Goal: Task Accomplishment & Management: Manage account settings

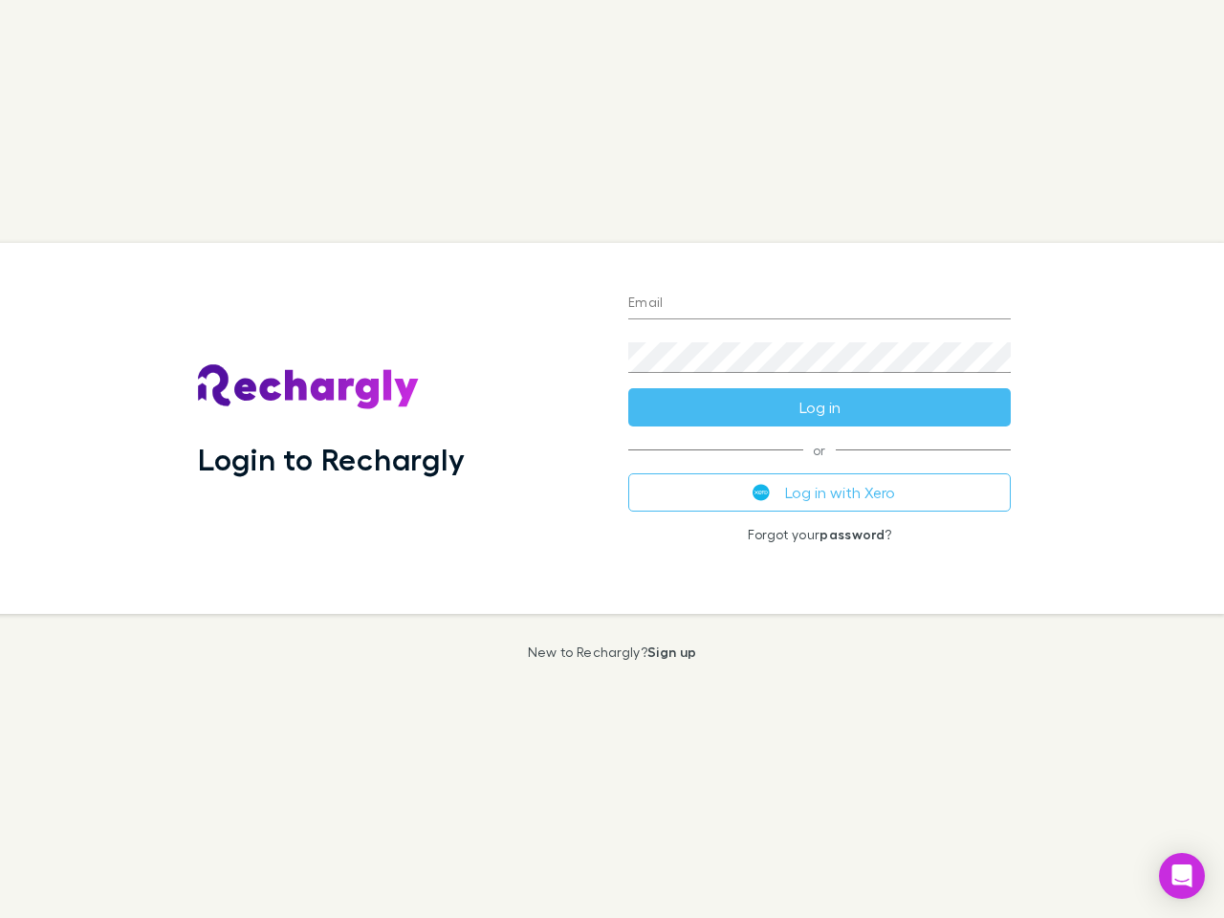
click at [612, 459] on div "Login to Rechargly" at bounding box center [398, 428] width 430 height 371
click at [820, 304] on input "Email" at bounding box center [819, 304] width 383 height 31
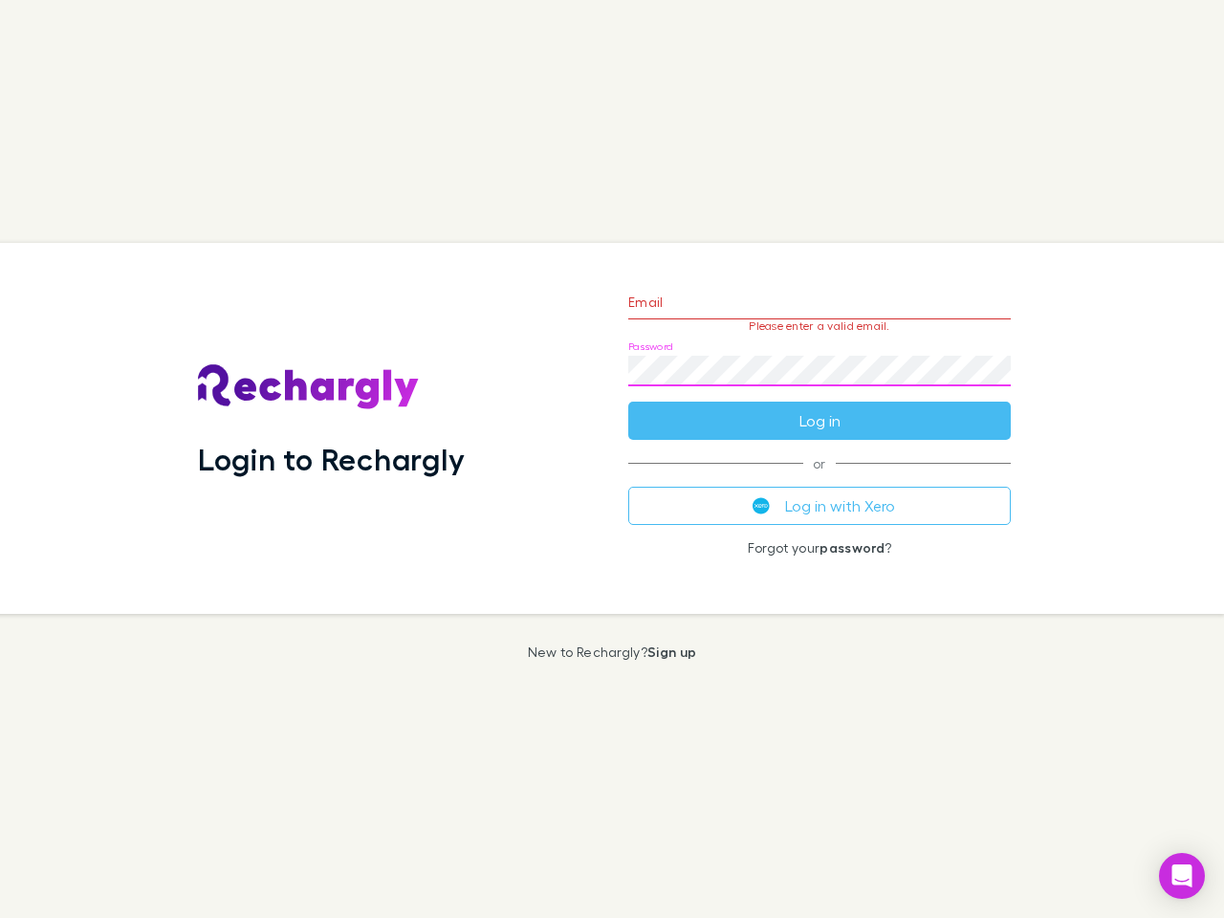
click at [820, 408] on form "Email Please enter a valid email. Password Log in" at bounding box center [819, 357] width 383 height 166
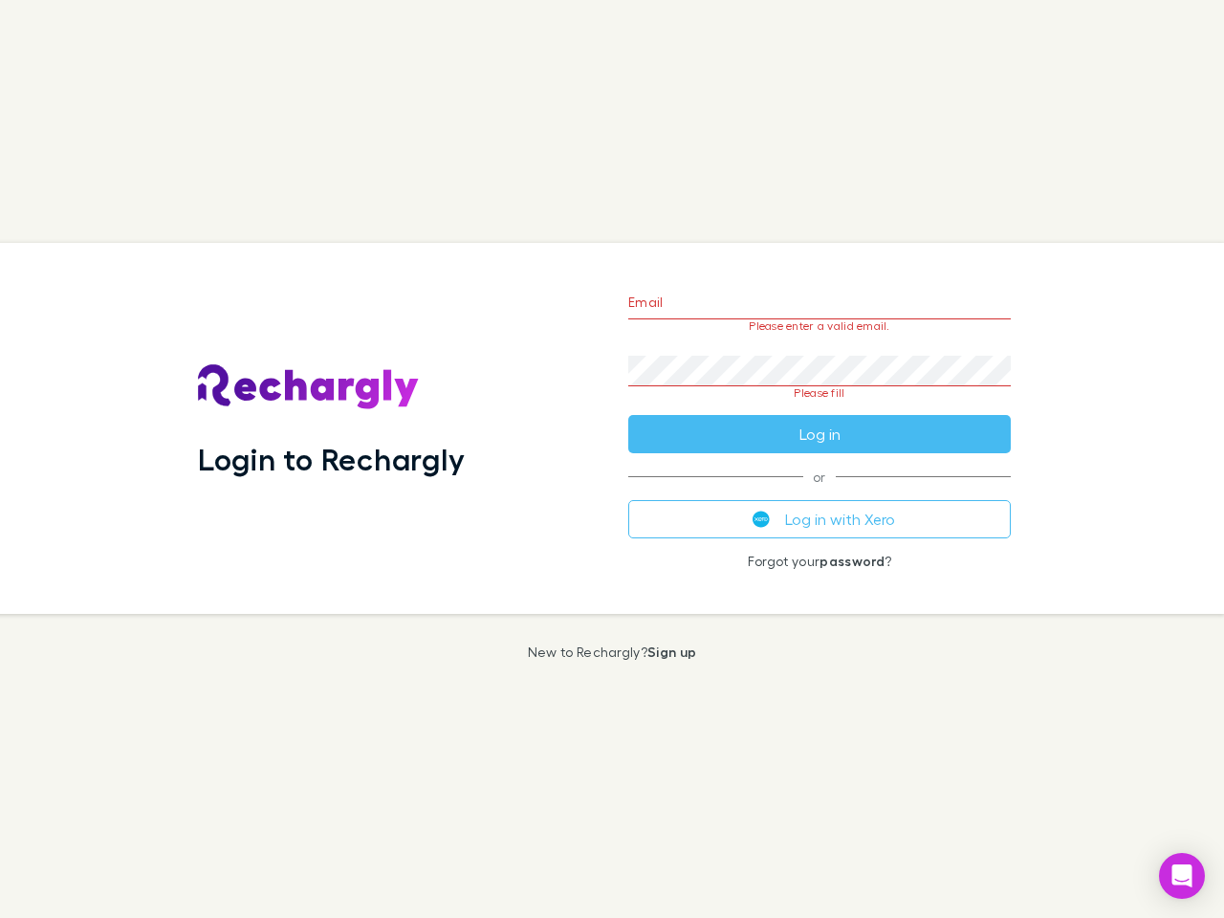
click at [820, 493] on div "Email Please enter a valid email. Password Please fill Log in or Log in with Xe…" at bounding box center [819, 428] width 413 height 371
click at [1182, 876] on icon "Open Intercom Messenger" at bounding box center [1183, 876] width 20 height 23
